Goal: Find specific page/section: Find specific page/section

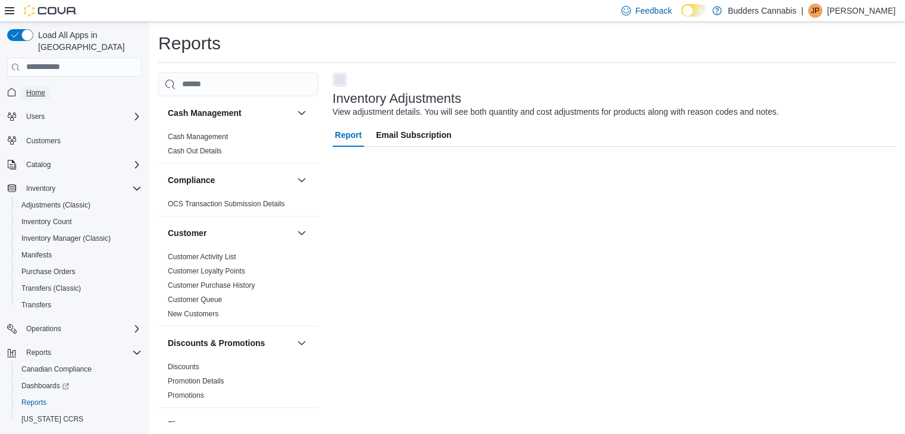
click at [33, 88] on span "Home" at bounding box center [35, 93] width 19 height 10
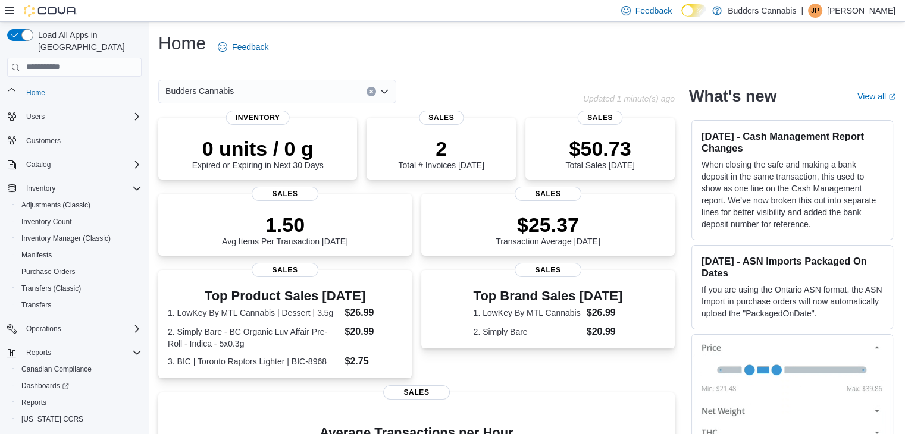
click at [196, 89] on span "Budders Cannabis" at bounding box center [199, 91] width 68 height 14
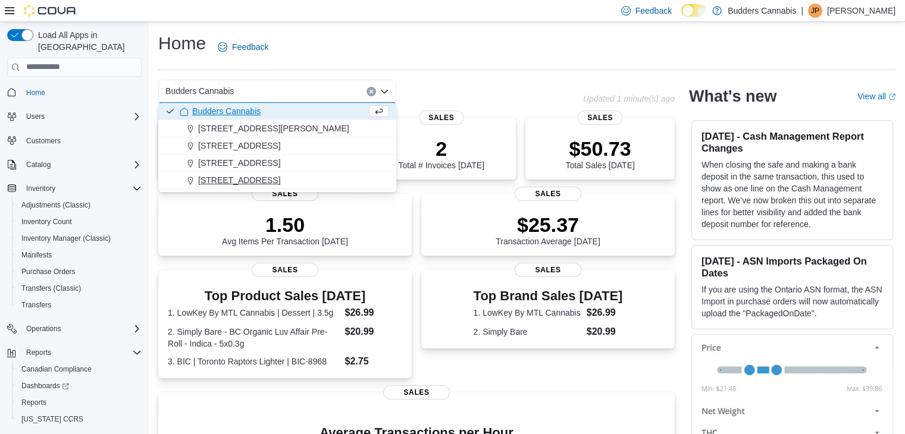
click at [216, 179] on span "[STREET_ADDRESS]" at bounding box center [239, 180] width 82 height 12
